Goal: Manage account settings

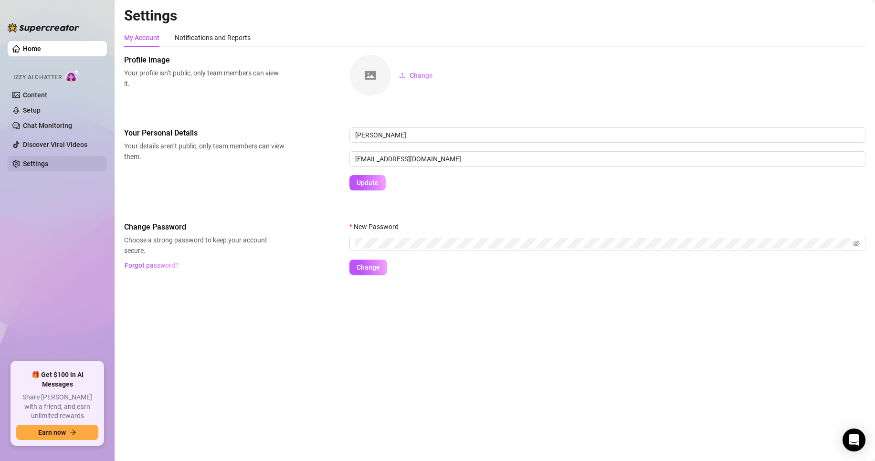
click at [48, 160] on link "Settings" at bounding box center [35, 164] width 25 height 8
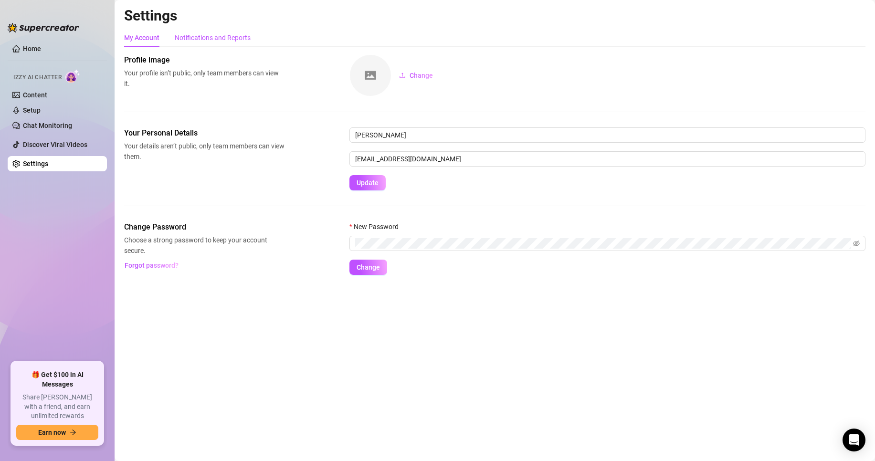
click at [199, 36] on div "Notifications and Reports" at bounding box center [213, 37] width 76 height 10
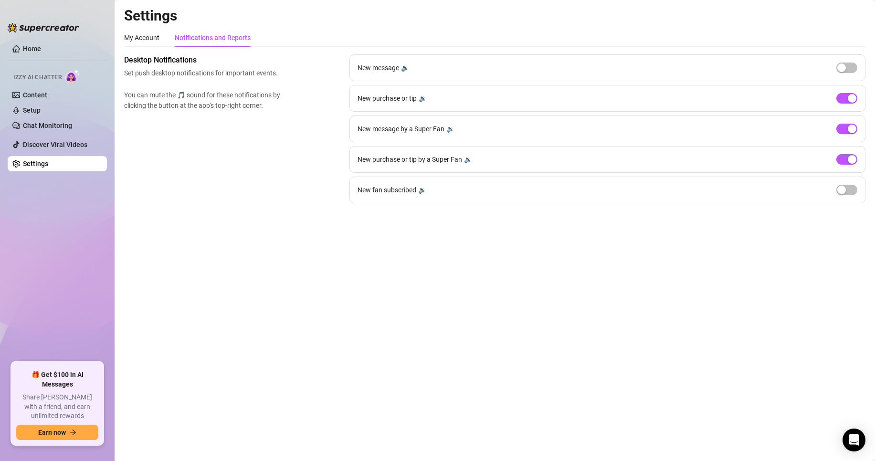
click at [851, 75] on div "New message 🔉" at bounding box center [607, 67] width 516 height 27
click at [849, 71] on span "button" at bounding box center [846, 68] width 21 height 10
click at [850, 190] on span "button" at bounding box center [846, 190] width 21 height 10
click at [844, 70] on div "button" at bounding box center [841, 67] width 9 height 9
click at [847, 68] on button "button" at bounding box center [846, 68] width 21 height 10
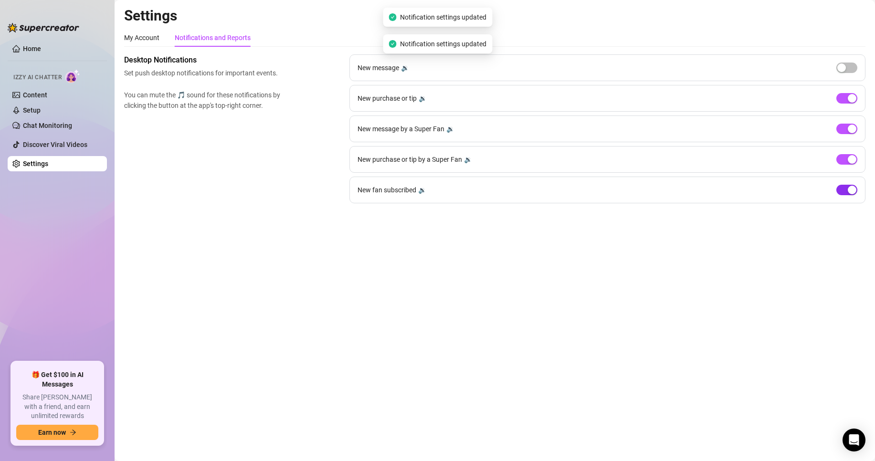
click at [846, 185] on span "button" at bounding box center [846, 190] width 21 height 10
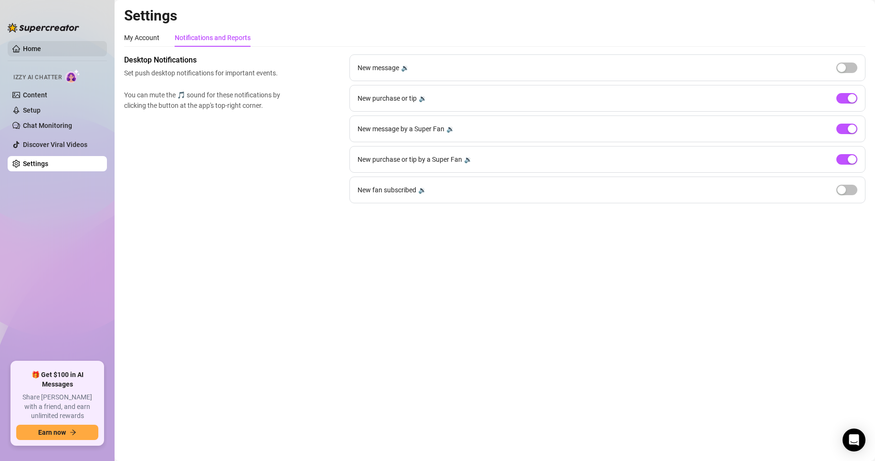
click at [31, 45] on link "Home" at bounding box center [32, 49] width 18 height 8
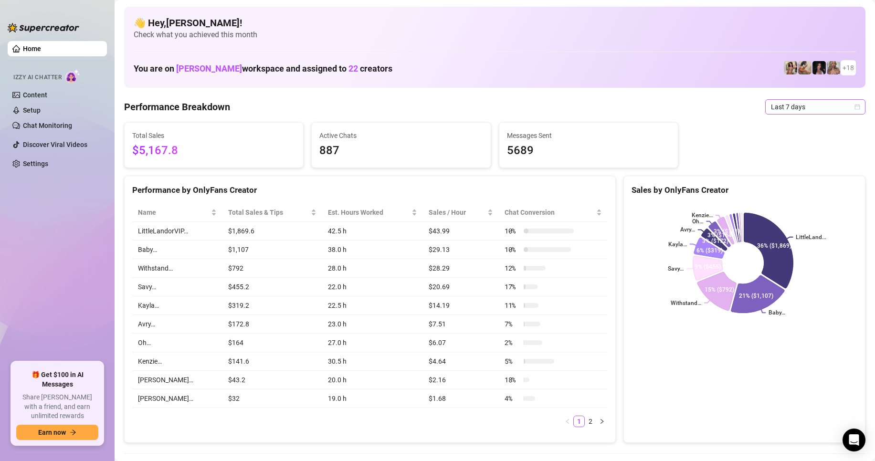
click at [779, 105] on span "Last 7 days" at bounding box center [815, 107] width 89 height 14
click at [788, 189] on div "Custom date" at bounding box center [807, 187] width 85 height 10
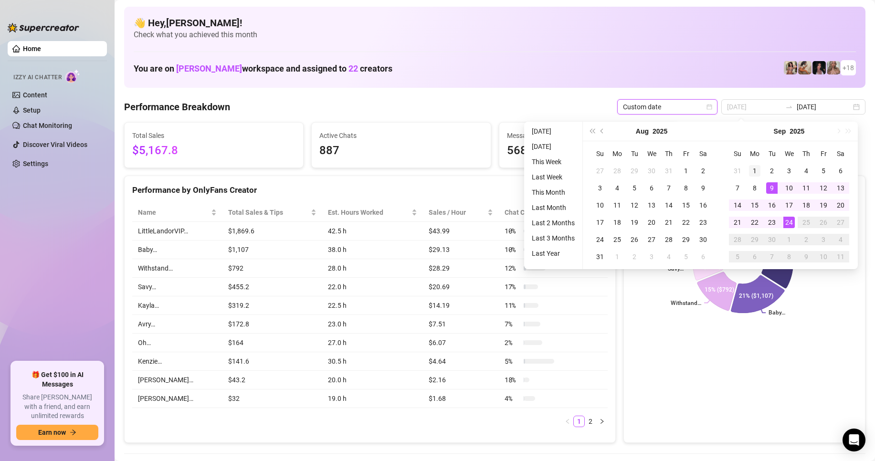
type input "[DATE]"
click at [754, 166] on div "1" at bounding box center [754, 170] width 11 height 11
type input "[DATE]"
click at [791, 220] on div "24" at bounding box center [788, 222] width 11 height 11
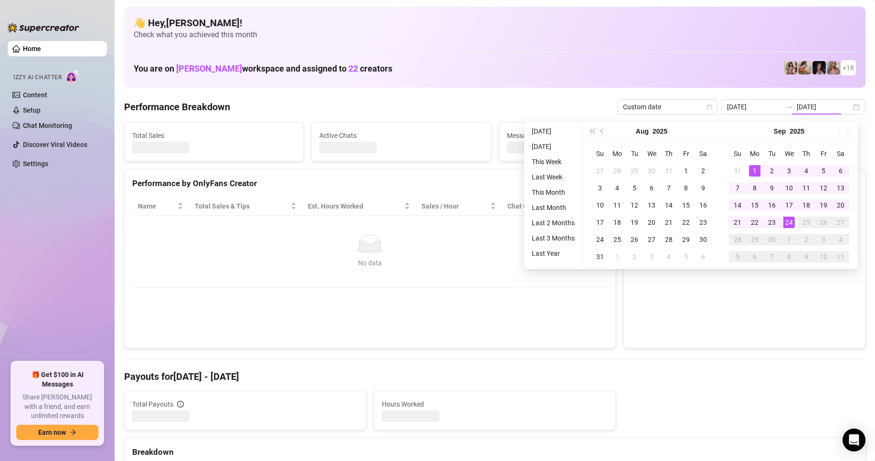
type input "[DATE]"
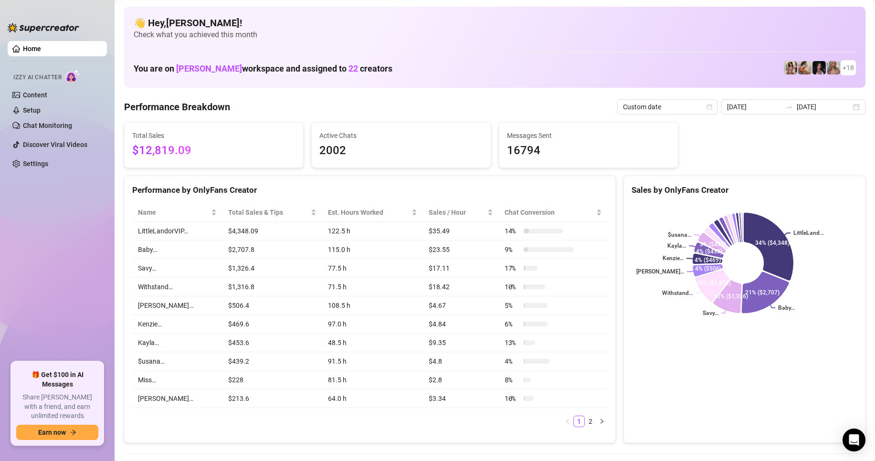
click at [252, 101] on div "Performance Breakdown Custom date [DATE] [DATE]" at bounding box center [494, 106] width 741 height 15
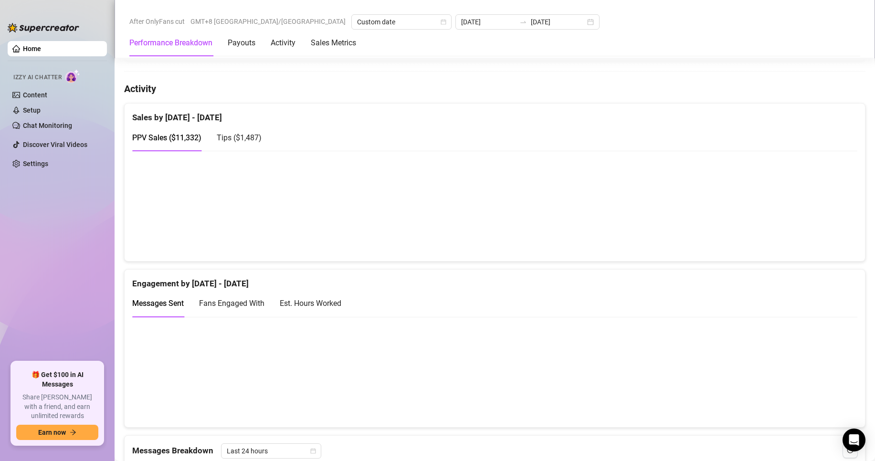
scroll to position [525, 0]
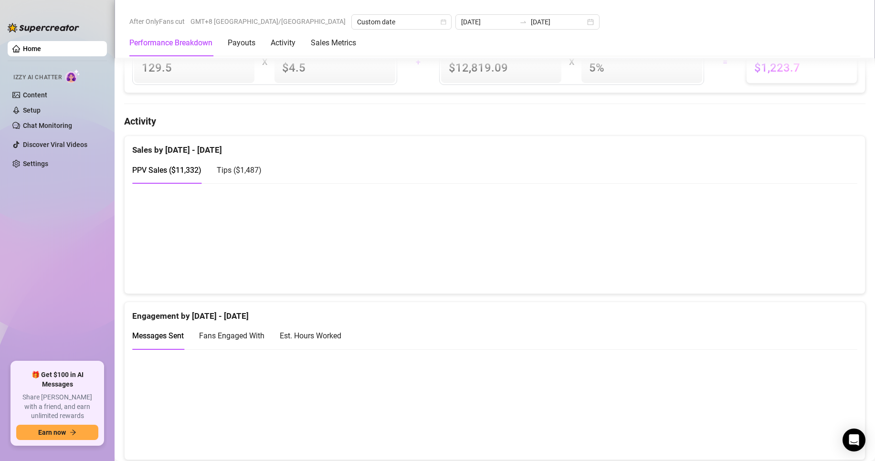
click at [227, 170] on span "Tips ( $1,487 )" at bounding box center [239, 170] width 45 height 9
click at [176, 184] on div "PPV Sales ( $11,332 )" at bounding box center [166, 170] width 69 height 27
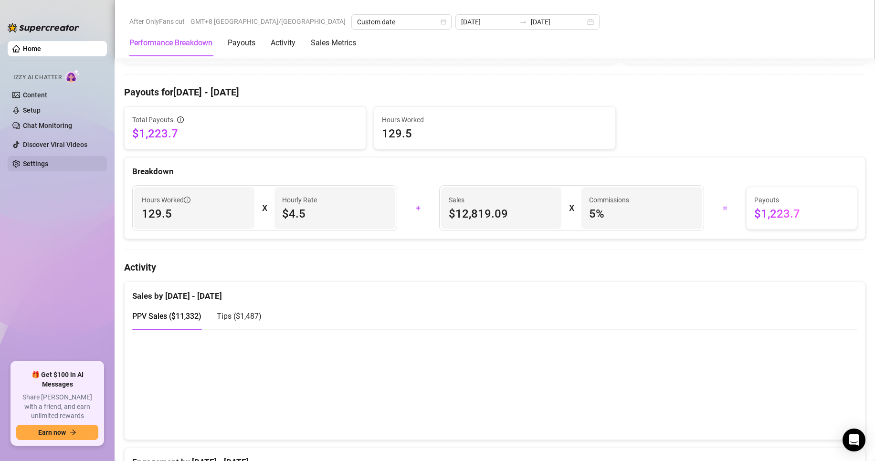
scroll to position [334, 0]
